Goal: Check status: Check status

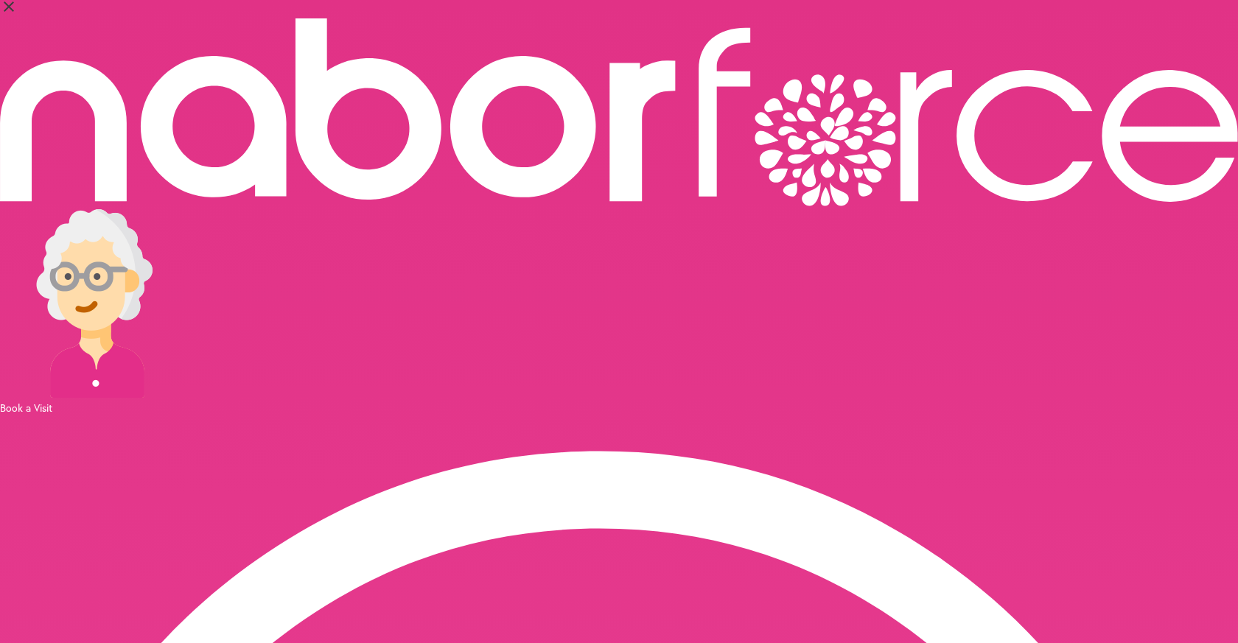
scroll to position [3, 0]
